Goal: Task Accomplishment & Management: Use online tool/utility

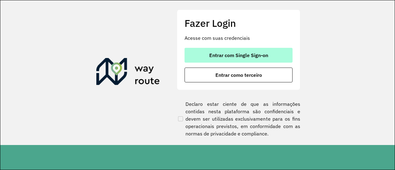
click at [218, 55] on span "Entrar com Single Sign-on" at bounding box center [238, 55] width 59 height 5
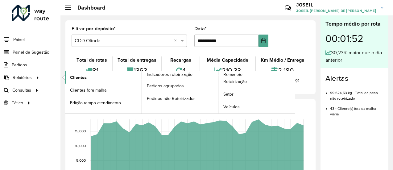
click at [70, 75] on span "Clientes" at bounding box center [78, 77] width 17 height 6
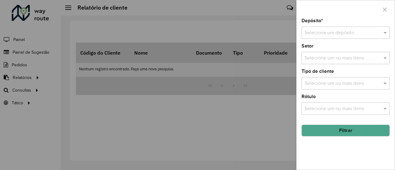
click at [322, 24] on label "Depósito *" at bounding box center [312, 20] width 22 height 7
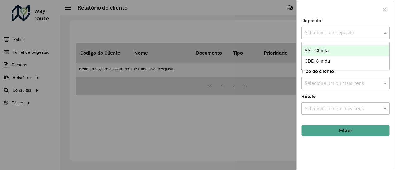
click at [322, 31] on input "text" at bounding box center [339, 32] width 70 height 7
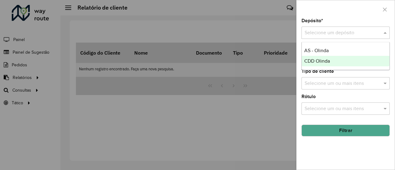
click at [311, 59] on span "CDD Olinda" at bounding box center [317, 60] width 26 height 5
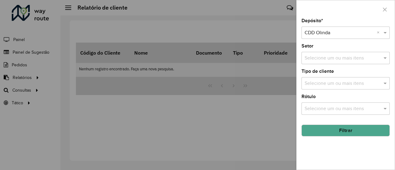
click at [334, 127] on button "Filtrar" at bounding box center [345, 131] width 88 height 12
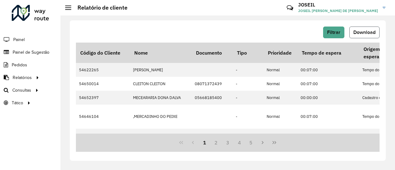
click at [359, 34] on span "Download" at bounding box center [364, 32] width 22 height 5
click at [363, 31] on span "Download" at bounding box center [364, 32] width 22 height 5
click at [33, 51] on span "Painel de Sugestão" at bounding box center [32, 52] width 39 height 6
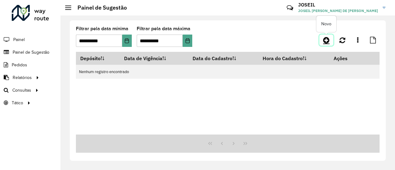
click at [325, 40] on icon at bounding box center [326, 39] width 6 height 7
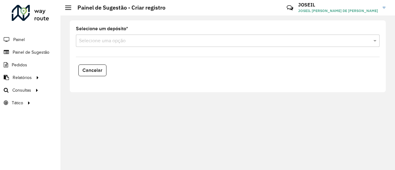
click at [124, 46] on div "Selecione uma opção" at bounding box center [227, 41] width 303 height 12
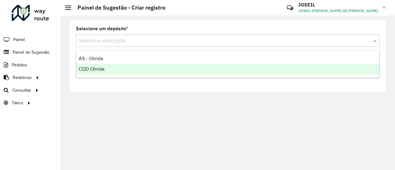
click at [95, 67] on span "CDD Olinda" at bounding box center [92, 68] width 26 height 5
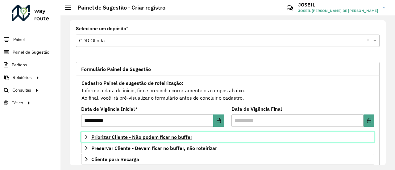
click at [112, 137] on span "Priorizar Cliente - Não podem ficar no buffer" at bounding box center [141, 136] width 101 height 5
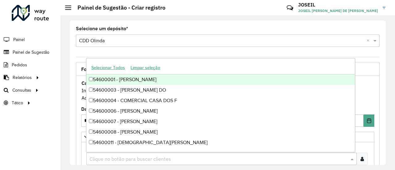
click at [104, 157] on input "text" at bounding box center [218, 158] width 261 height 7
paste input "*****"
type input "*****"
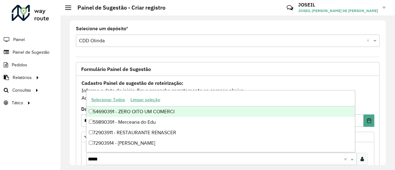
click at [93, 112] on div "54690391 - ZERO OITO UM COMERCI" at bounding box center [220, 111] width 268 height 10
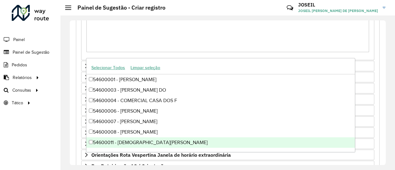
scroll to position [237, 0]
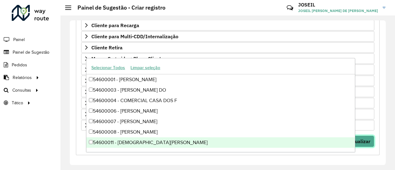
click at [367, 140] on span "Visualizar" at bounding box center [359, 141] width 22 height 6
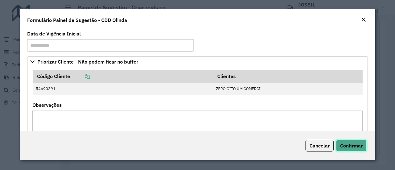
click at [348, 146] on span "Confirmar" at bounding box center [351, 145] width 22 height 6
